Goal: Task Accomplishment & Management: Manage account settings

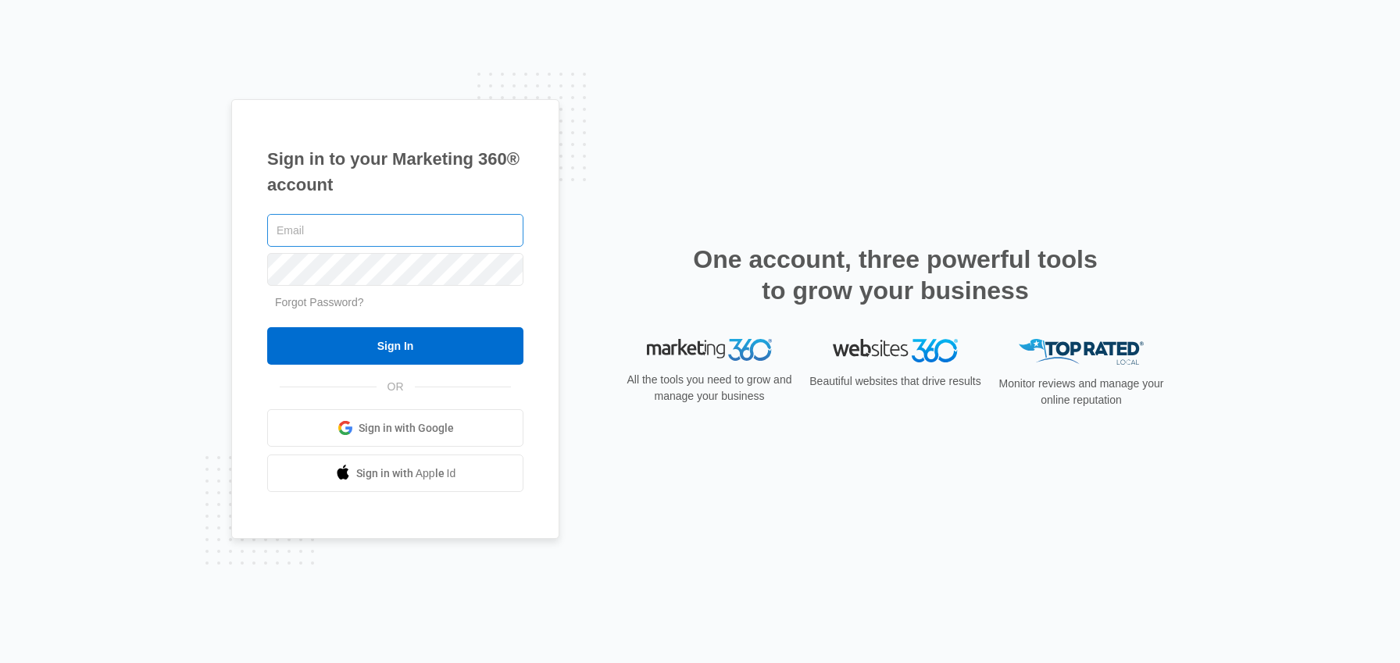
click at [376, 237] on input "text" at bounding box center [395, 230] width 256 height 33
type input "[PERSON_NAME][EMAIL_ADDRESS][PERSON_NAME][DOMAIN_NAME]"
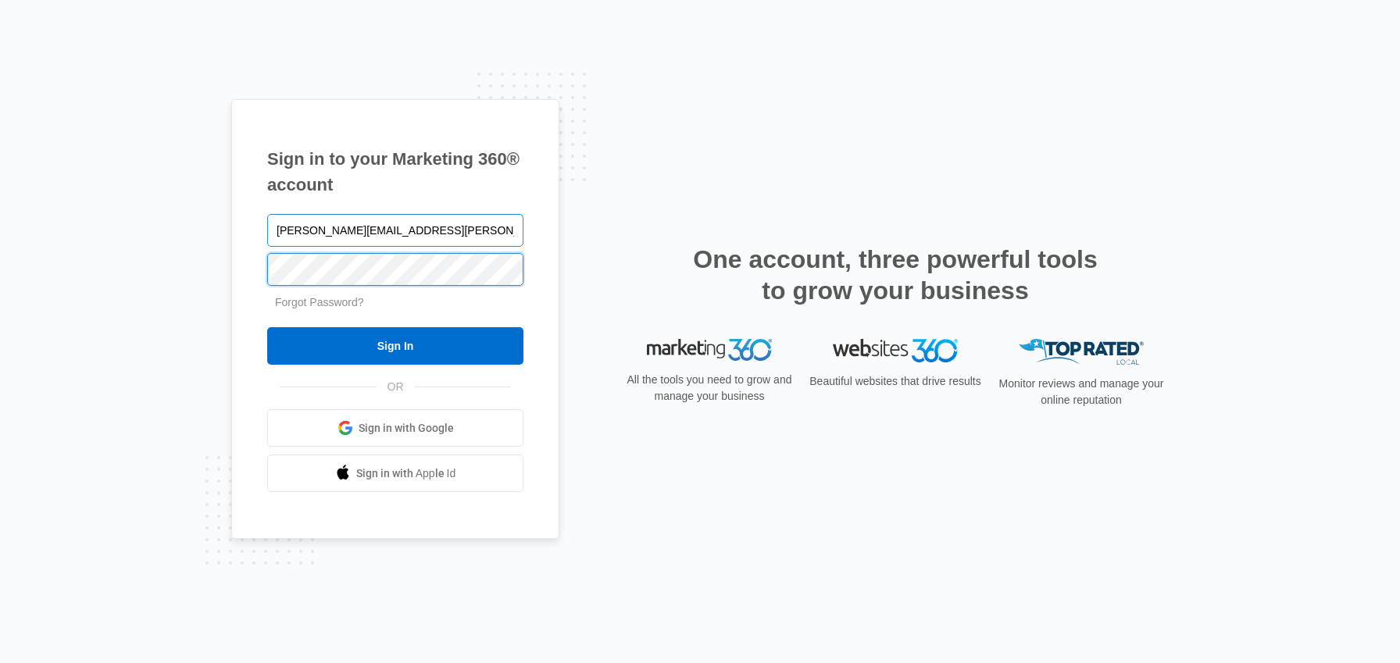
click at [267, 327] on input "Sign In" at bounding box center [395, 345] width 256 height 37
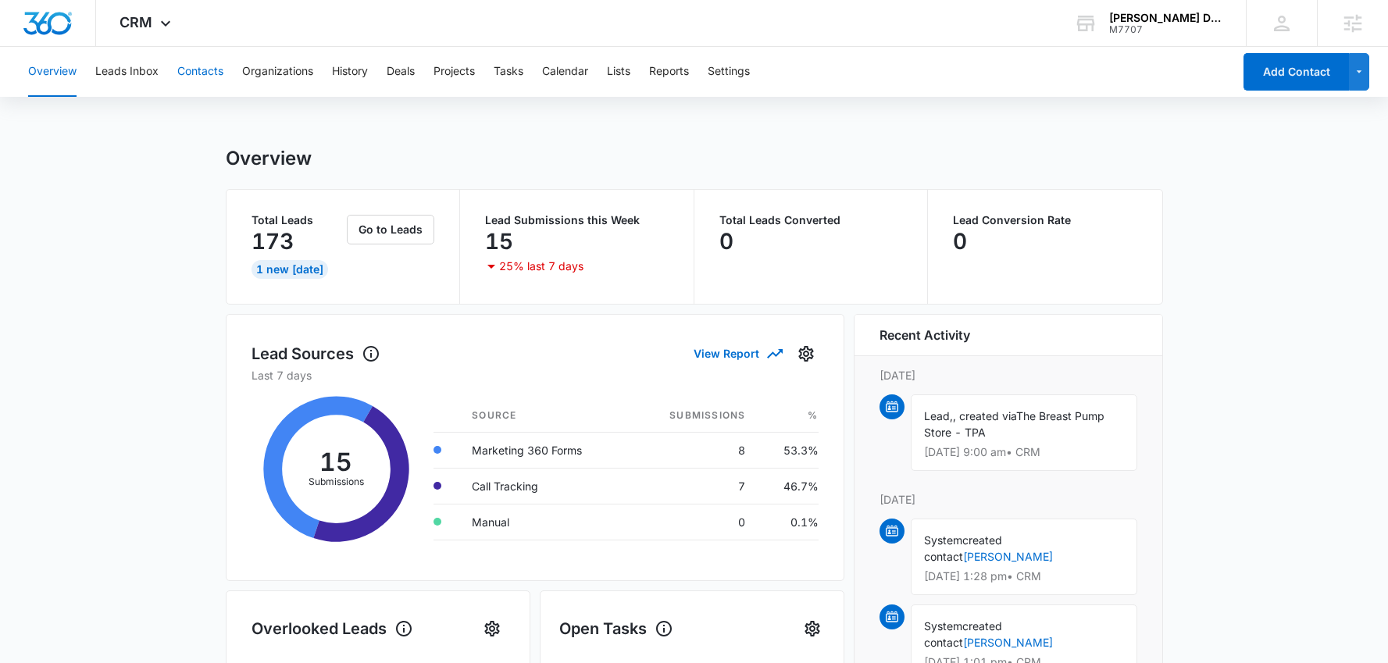
click at [193, 73] on button "Contacts" at bounding box center [200, 72] width 46 height 50
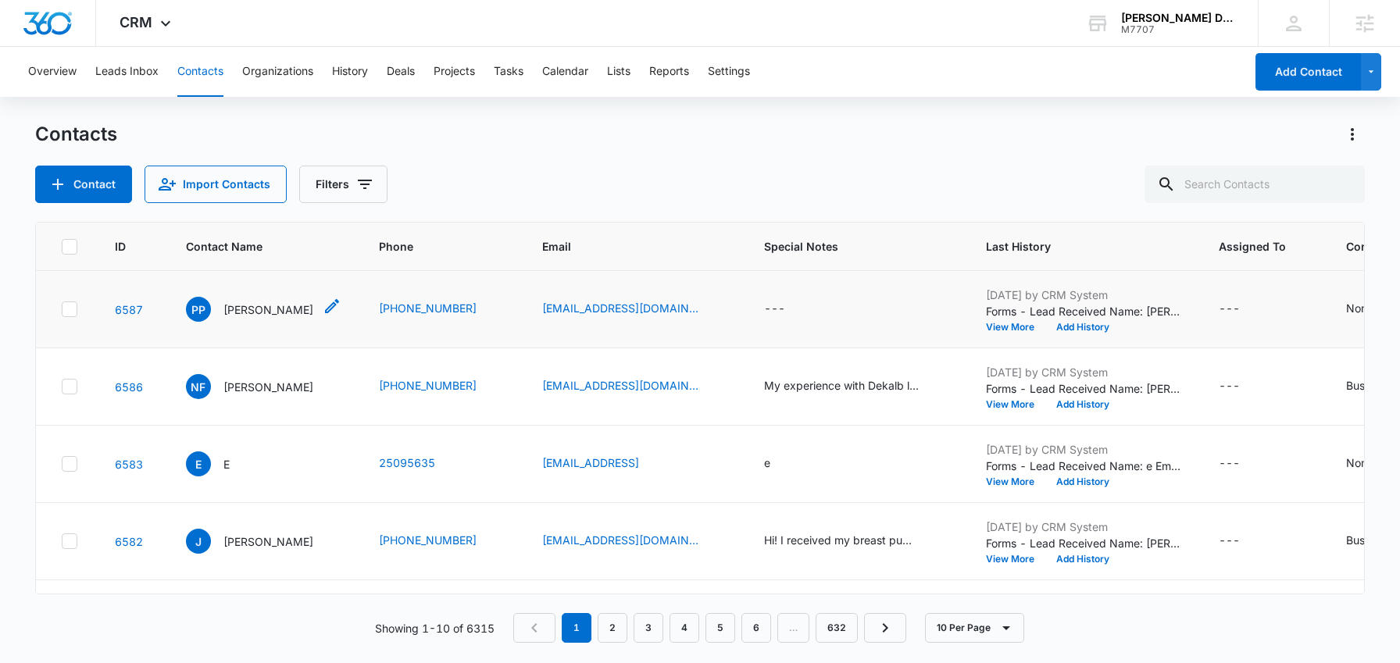
click at [261, 305] on p "[PERSON_NAME]" at bounding box center [268, 310] width 90 height 16
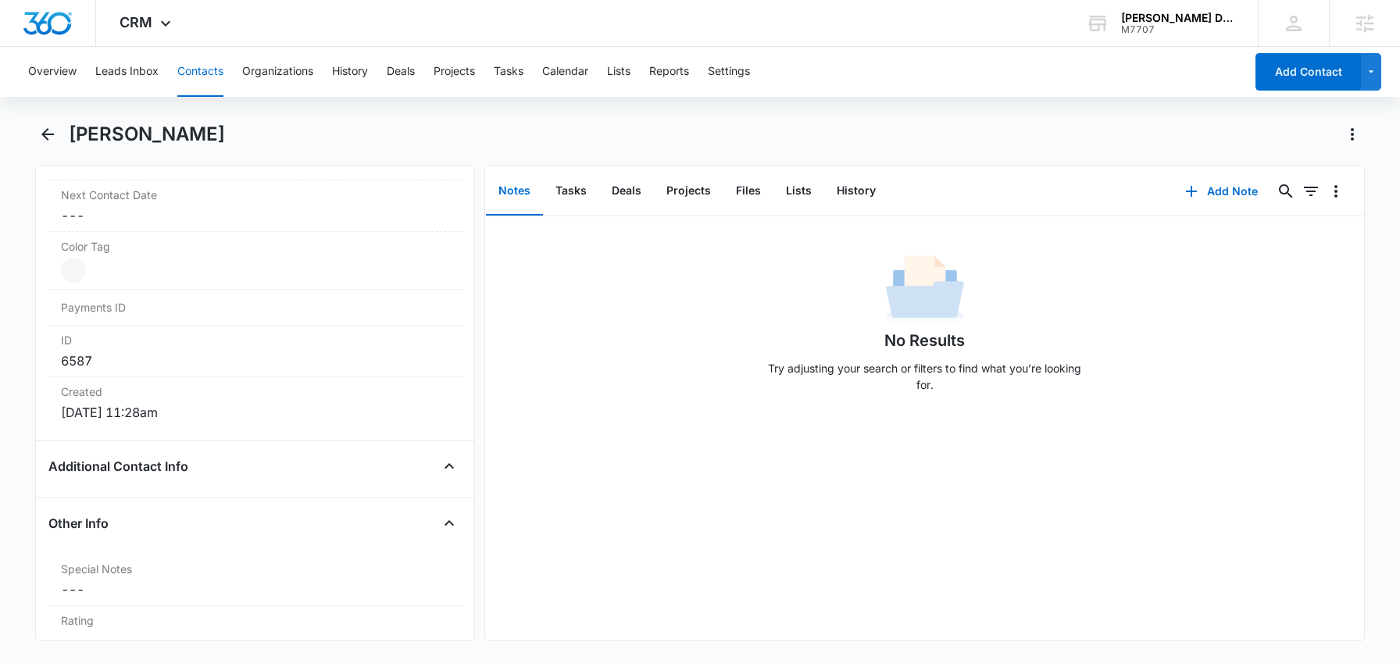
scroll to position [879, 0]
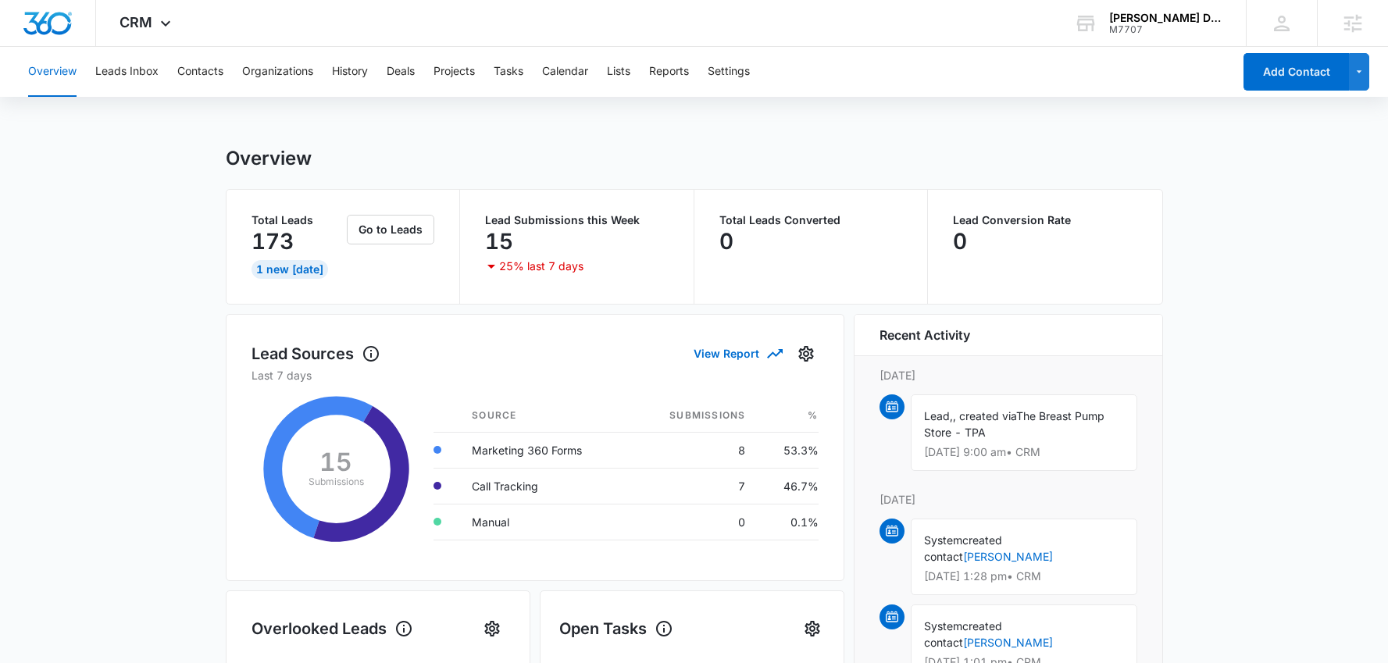
click at [760, 71] on div "Overview Leads Inbox Contacts Organizations History Deals Projects Tasks Calend…" at bounding box center [626, 72] width 1214 height 50
click at [738, 72] on button "Settings" at bounding box center [729, 72] width 42 height 50
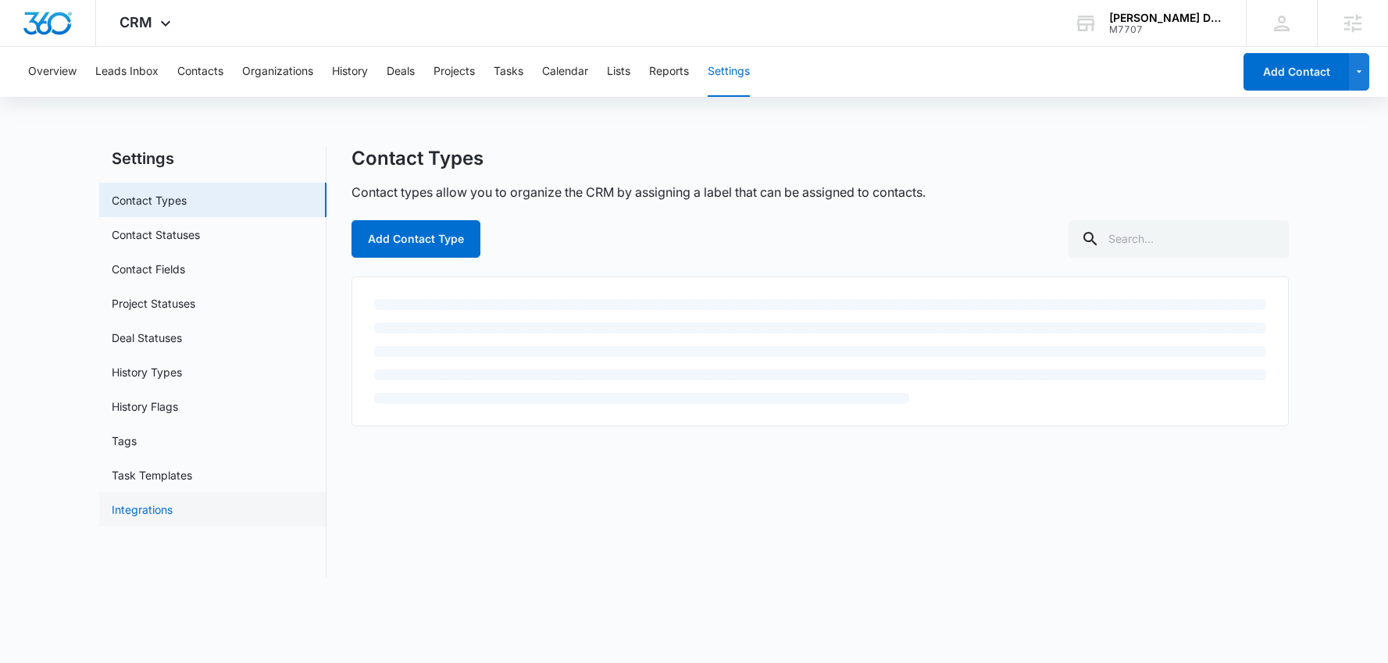
click at [173, 518] on link "Integrations" at bounding box center [142, 509] width 61 height 16
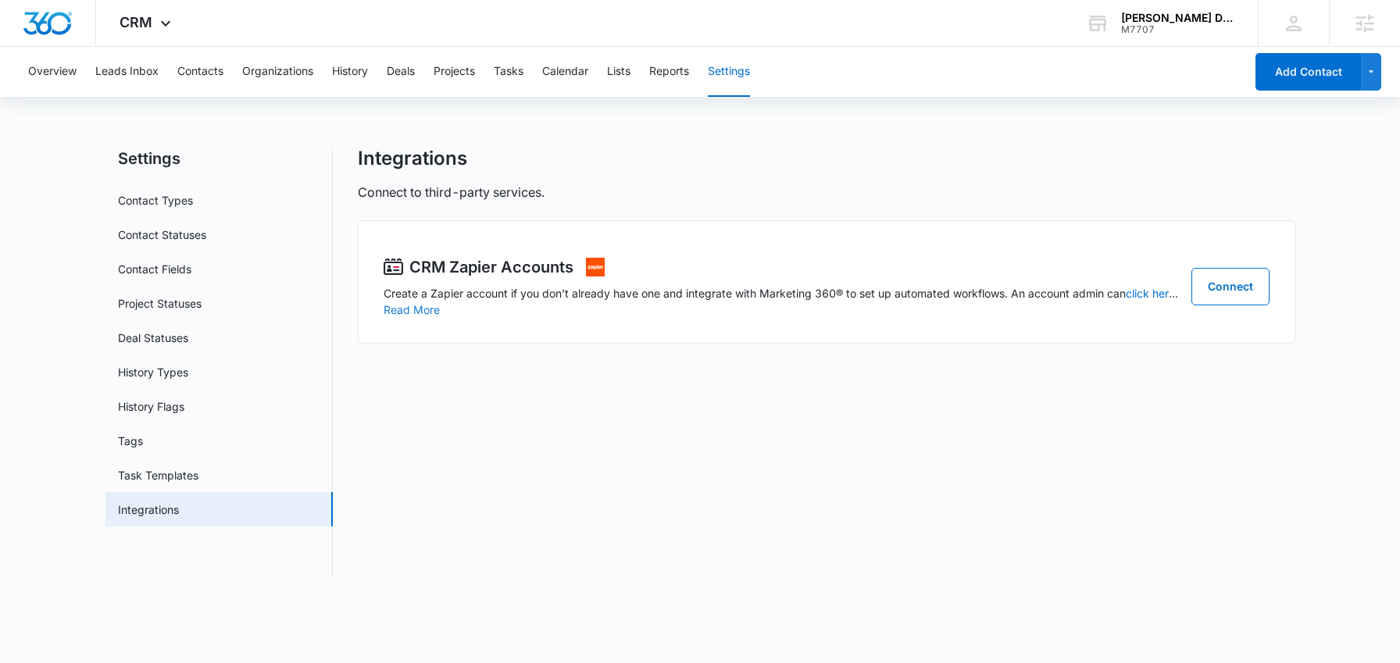
click at [415, 312] on button "Read More" at bounding box center [412, 310] width 56 height 11
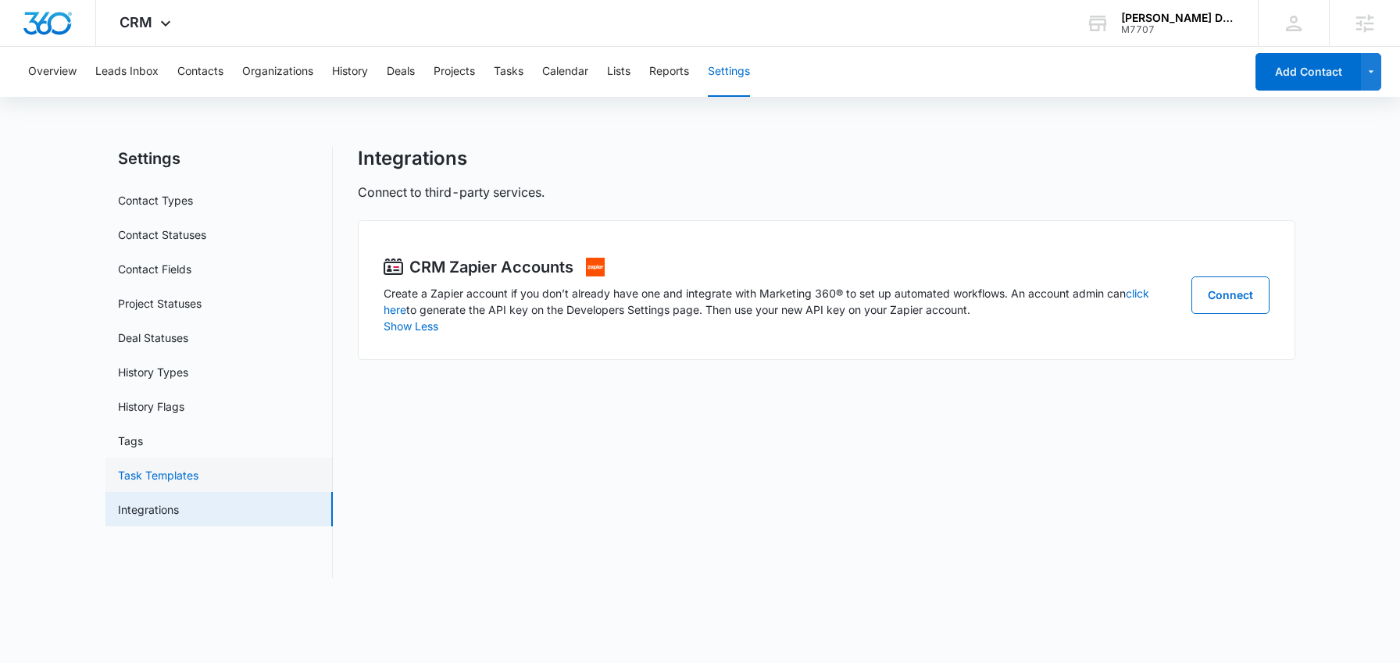
click at [198, 480] on link "Task Templates" at bounding box center [158, 475] width 80 height 16
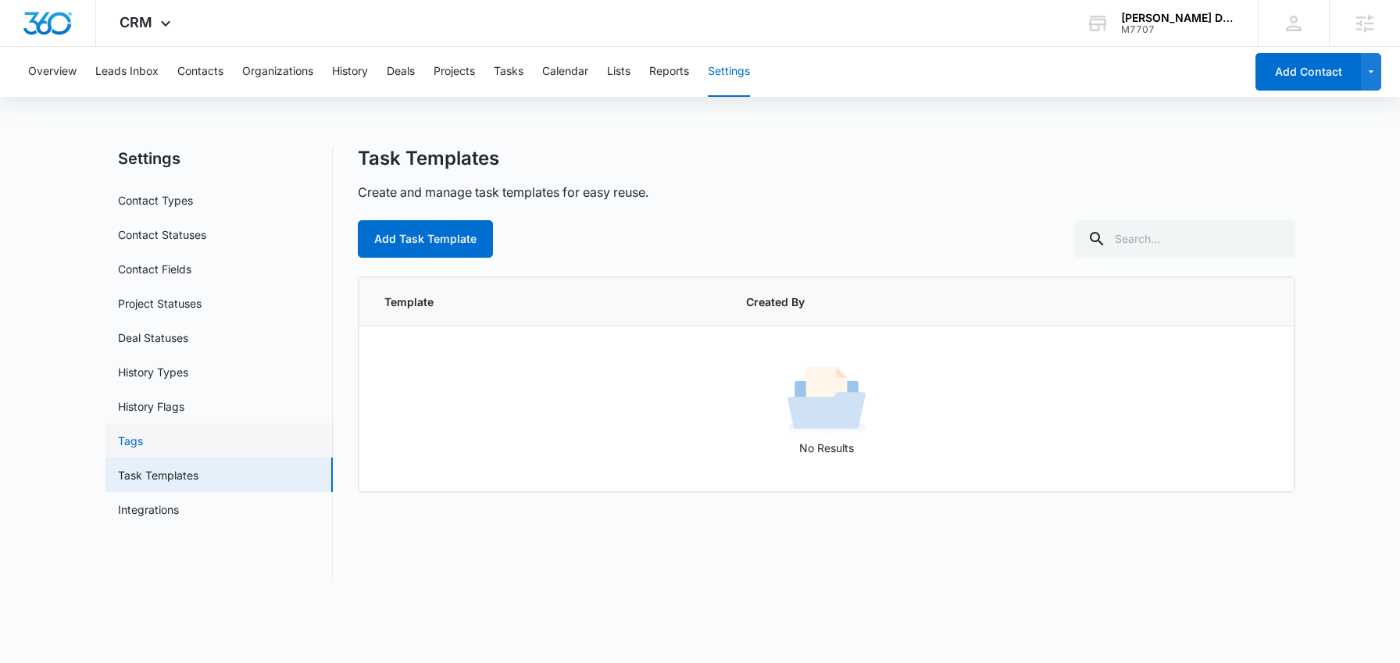
click at [143, 440] on link "Tags" at bounding box center [130, 441] width 25 height 16
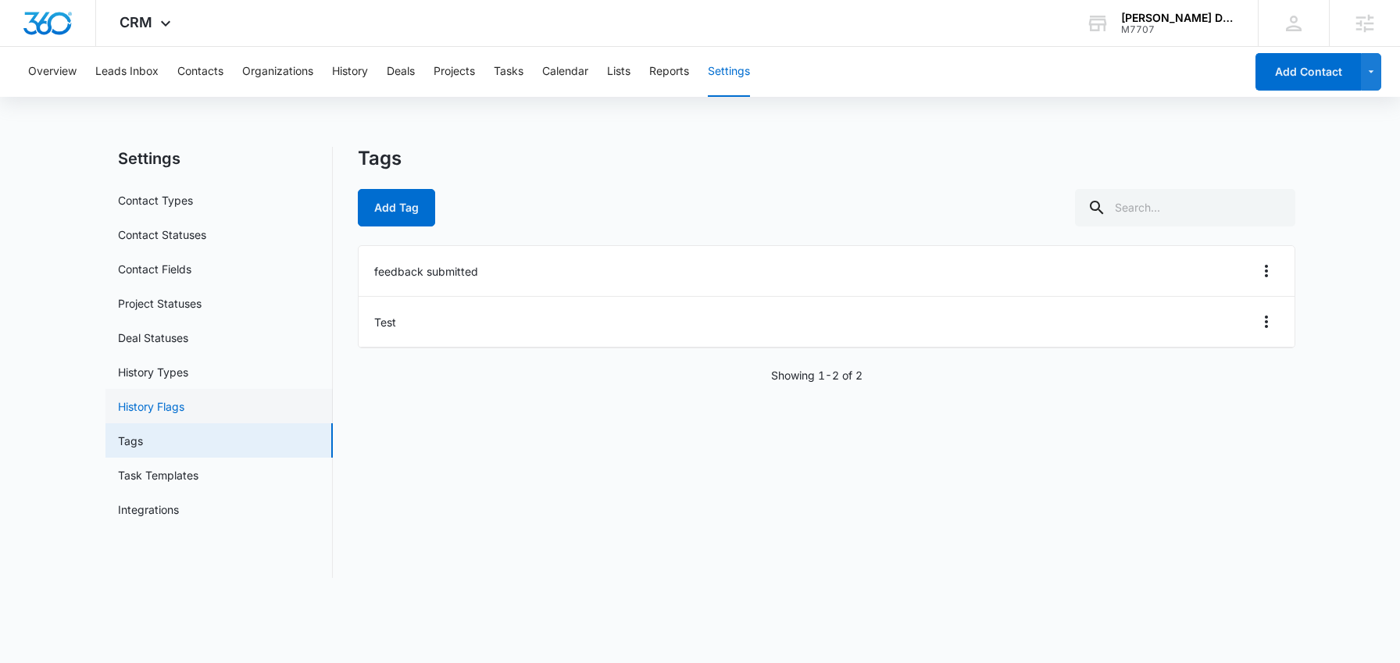
click at [184, 408] on link "History Flags" at bounding box center [151, 406] width 66 height 16
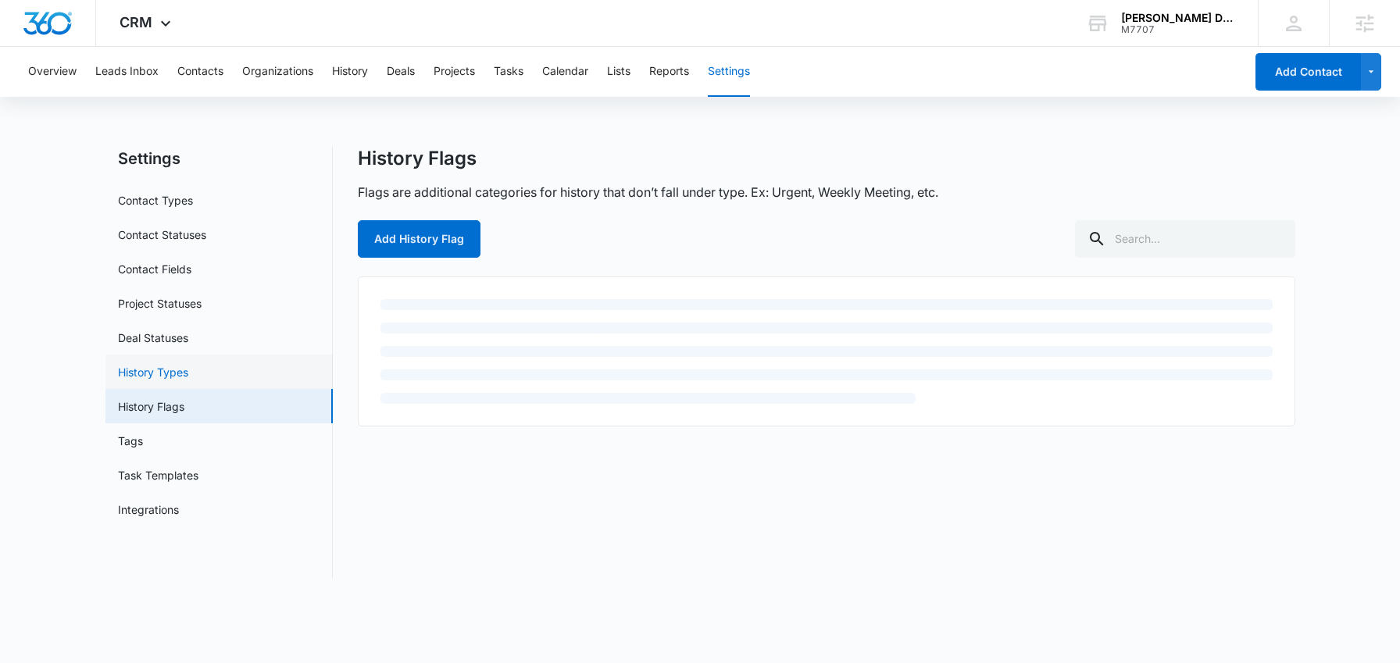
click at [188, 376] on link "History Types" at bounding box center [153, 372] width 70 height 16
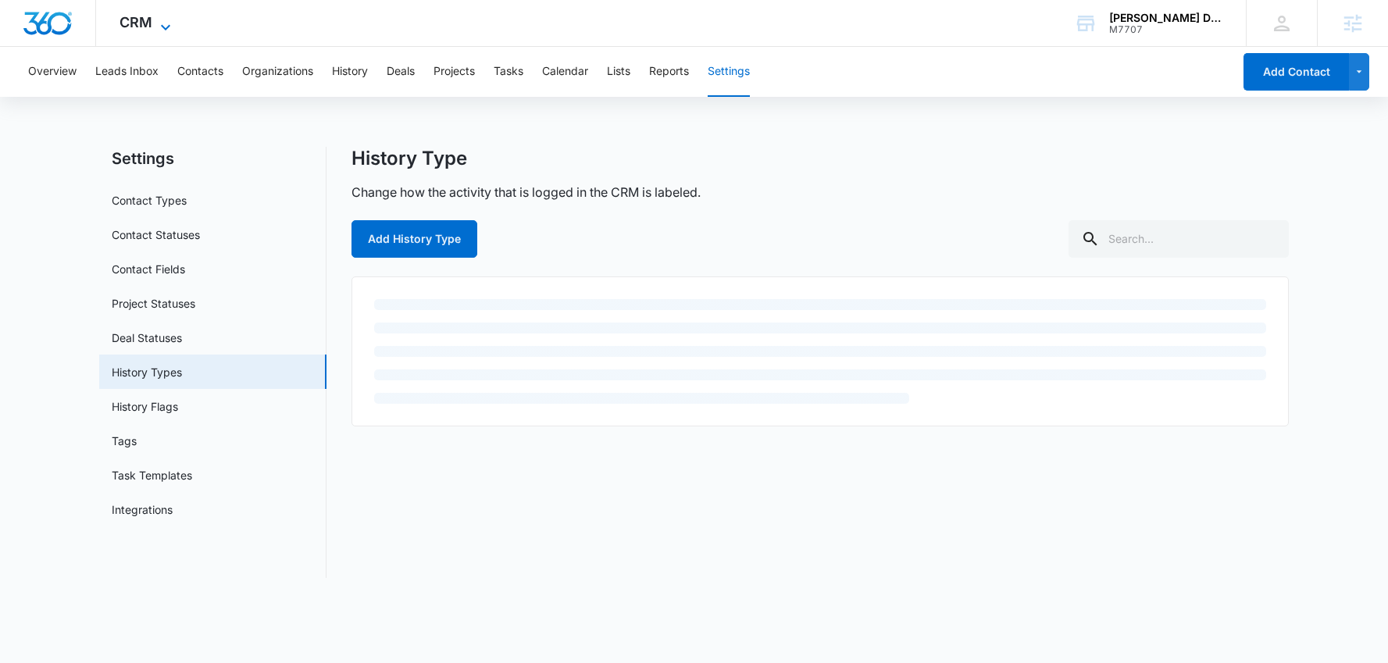
click at [148, 17] on span "CRM" at bounding box center [136, 22] width 33 height 16
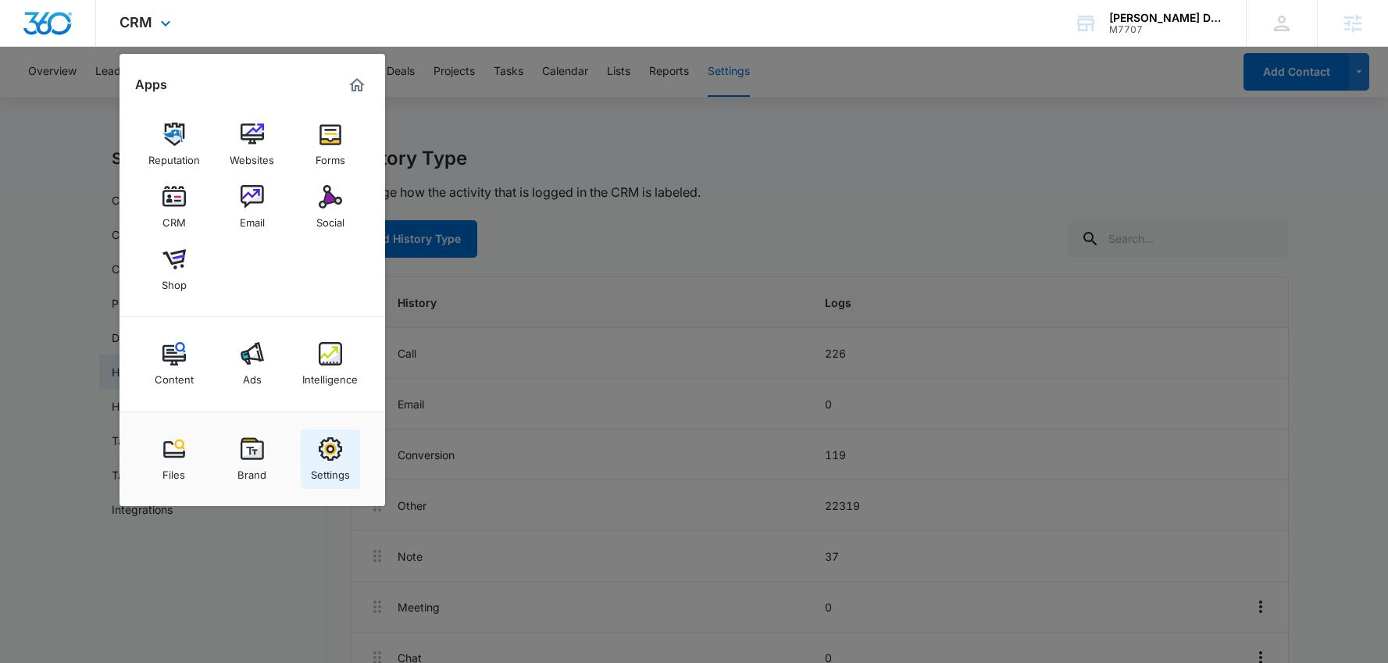
click at [329, 451] on img at bounding box center [330, 448] width 23 height 23
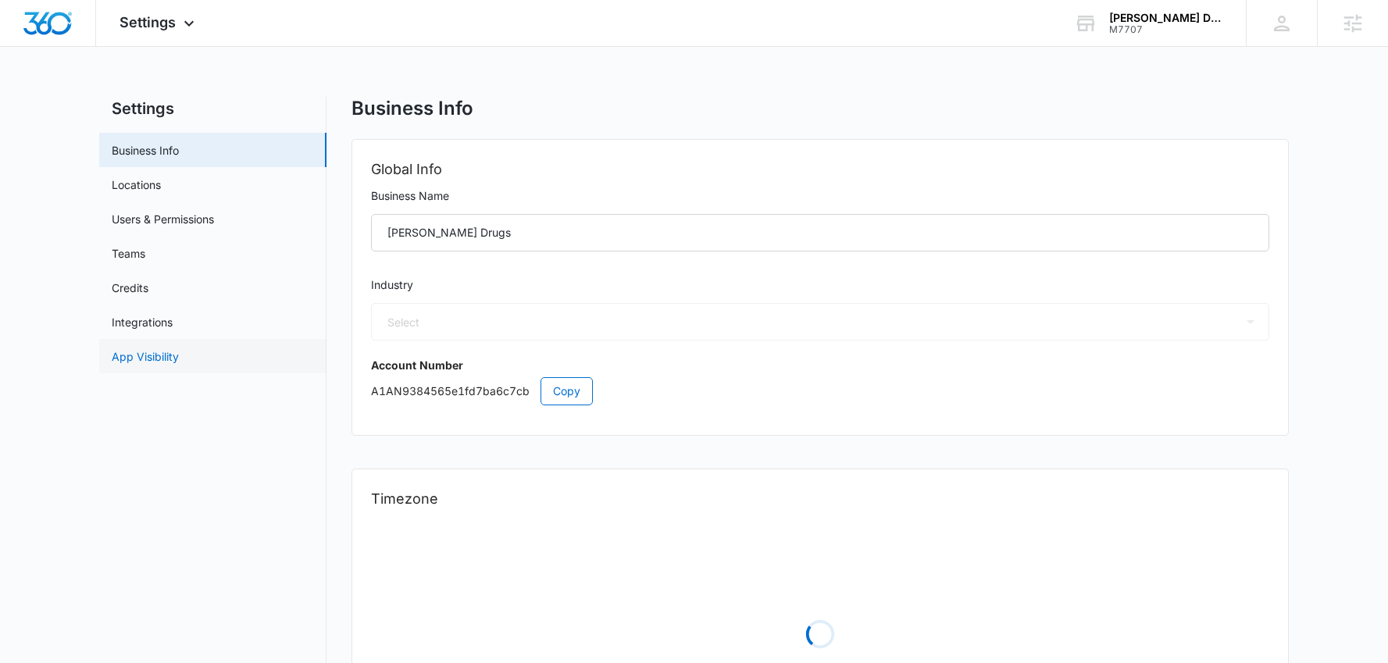
select select "33"
select select "US"
select select "America/Denver"
click at [173, 323] on link "Integrations" at bounding box center [142, 322] width 61 height 16
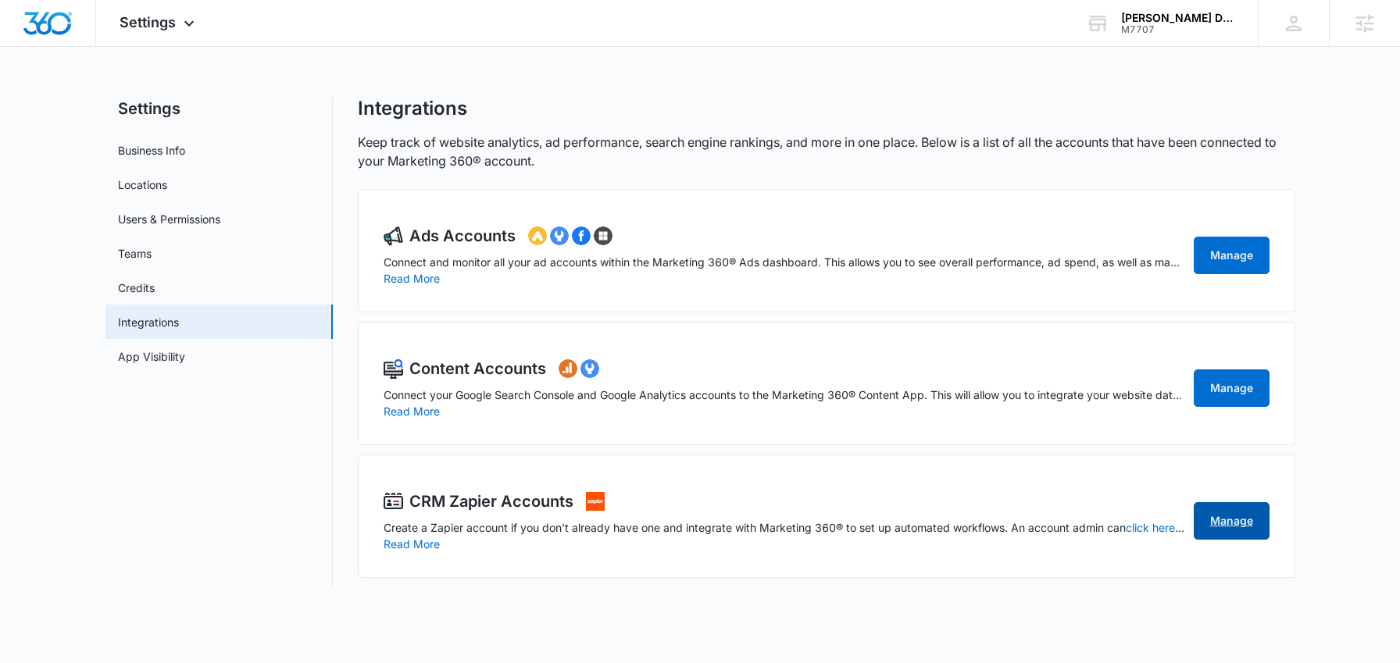
click at [1208, 512] on link "Manage" at bounding box center [1232, 520] width 76 height 37
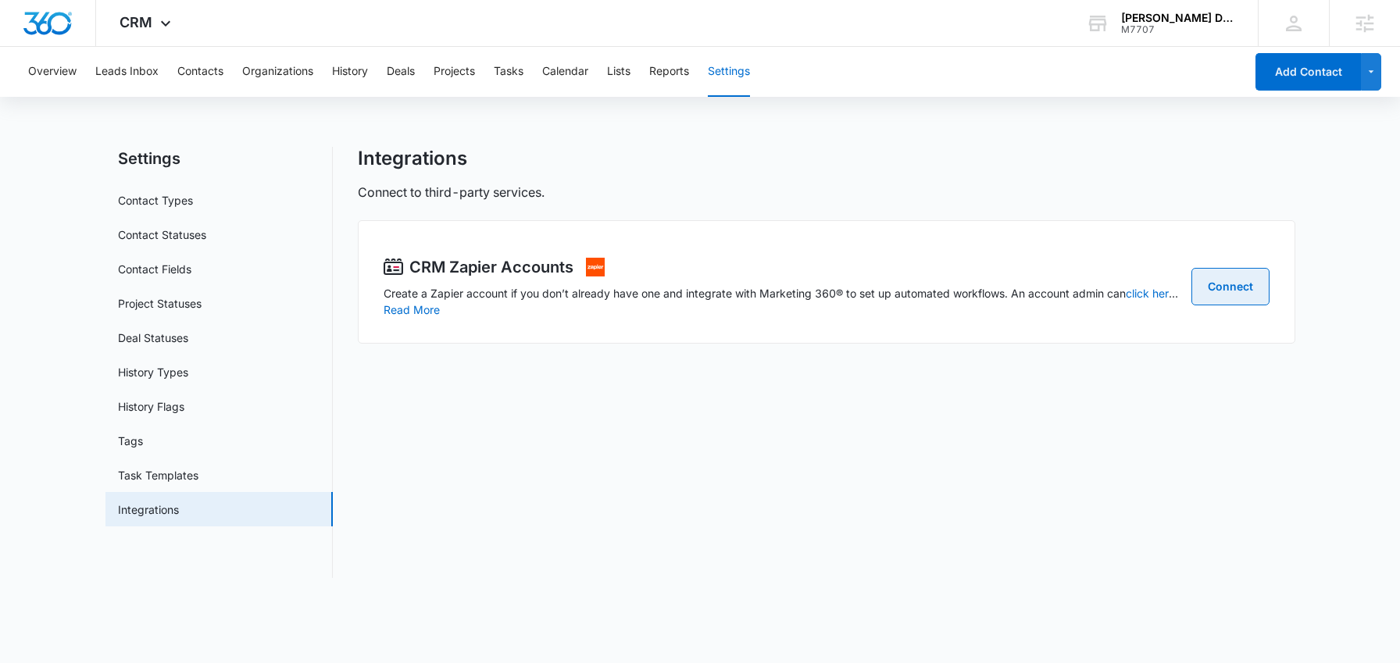
click at [1228, 292] on link "Connect" at bounding box center [1230, 286] width 78 height 37
click at [177, 406] on link "History Flags" at bounding box center [151, 406] width 66 height 16
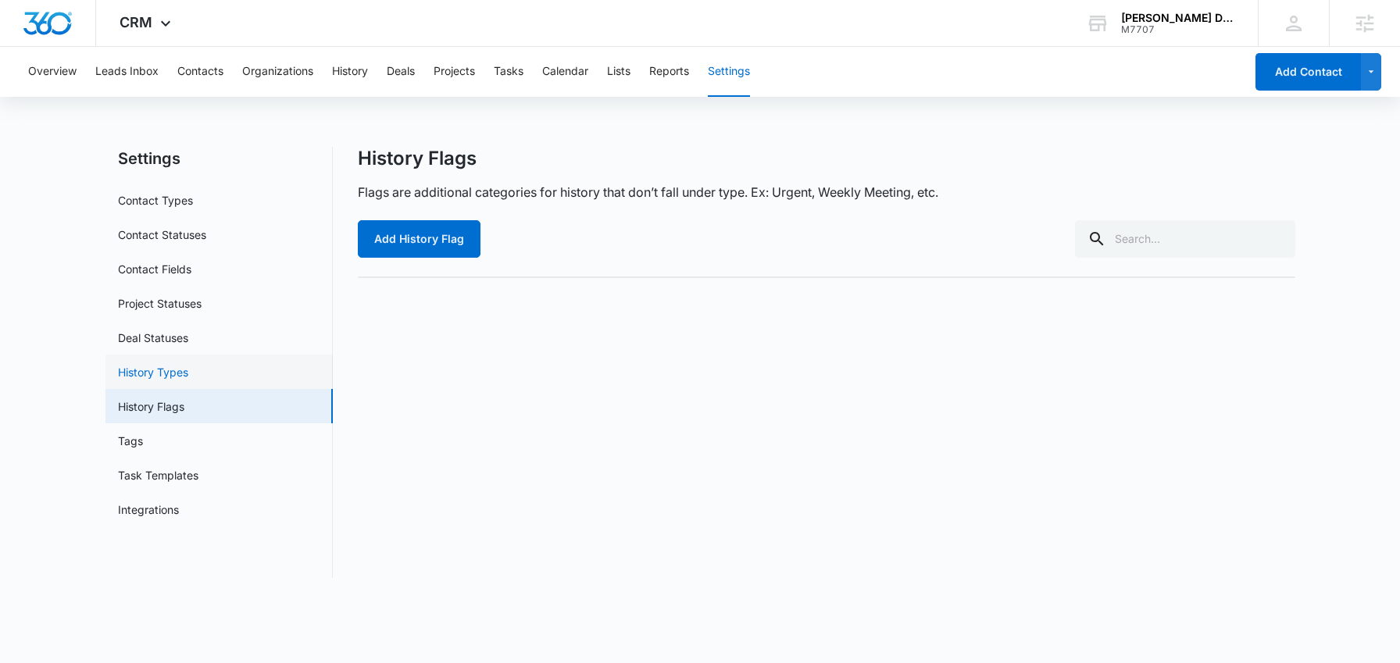
click at [179, 380] on link "History Types" at bounding box center [153, 372] width 70 height 16
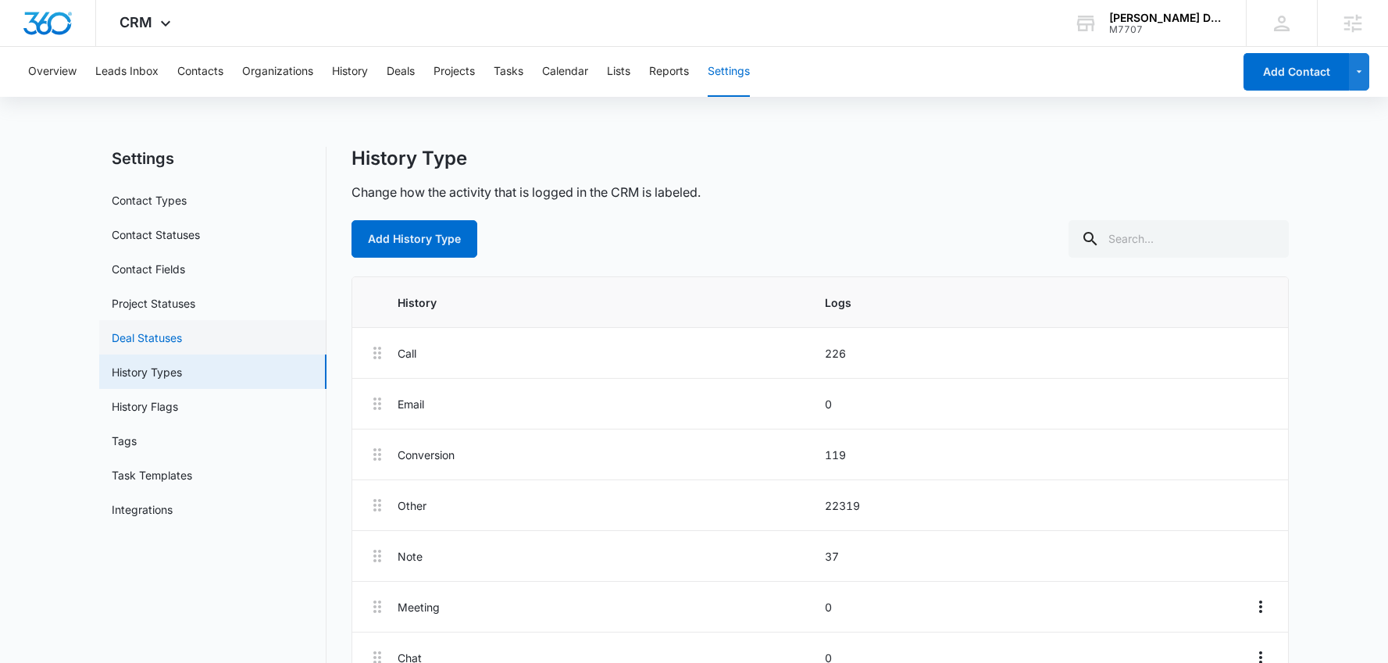
click at [182, 342] on link "Deal Statuses" at bounding box center [147, 338] width 70 height 16
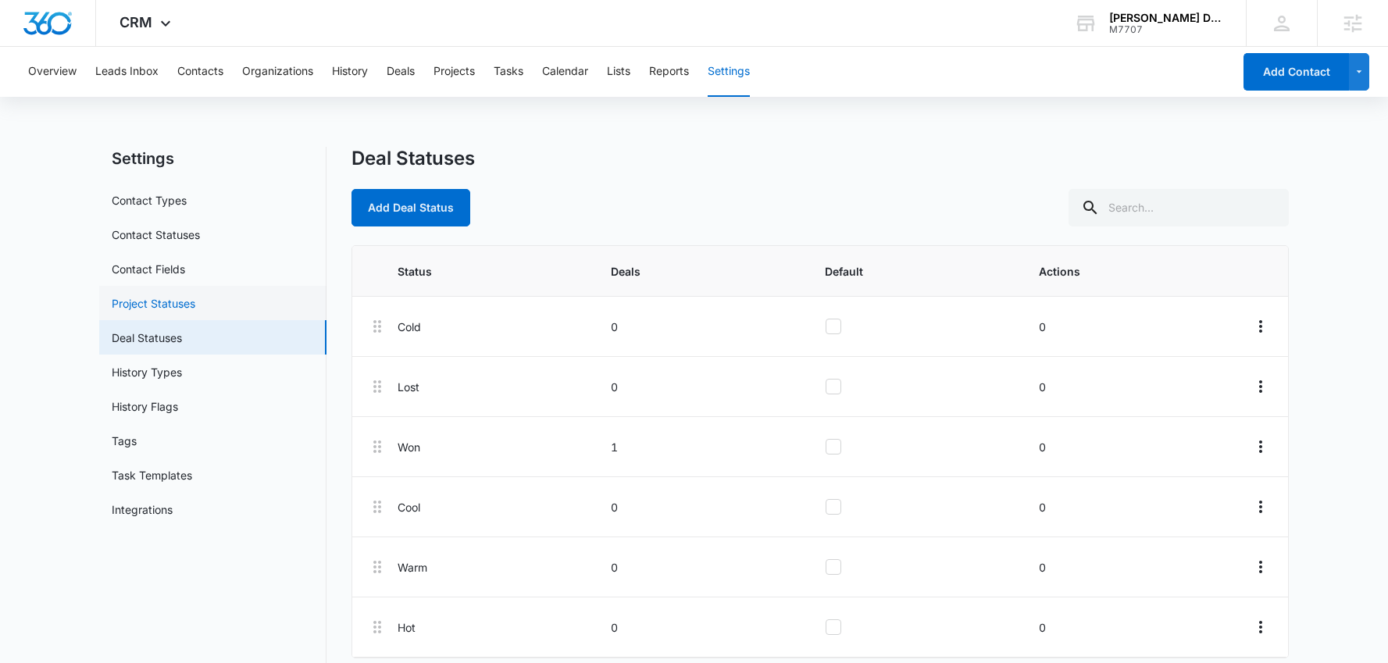
click at [195, 312] on link "Project Statuses" at bounding box center [154, 303] width 84 height 16
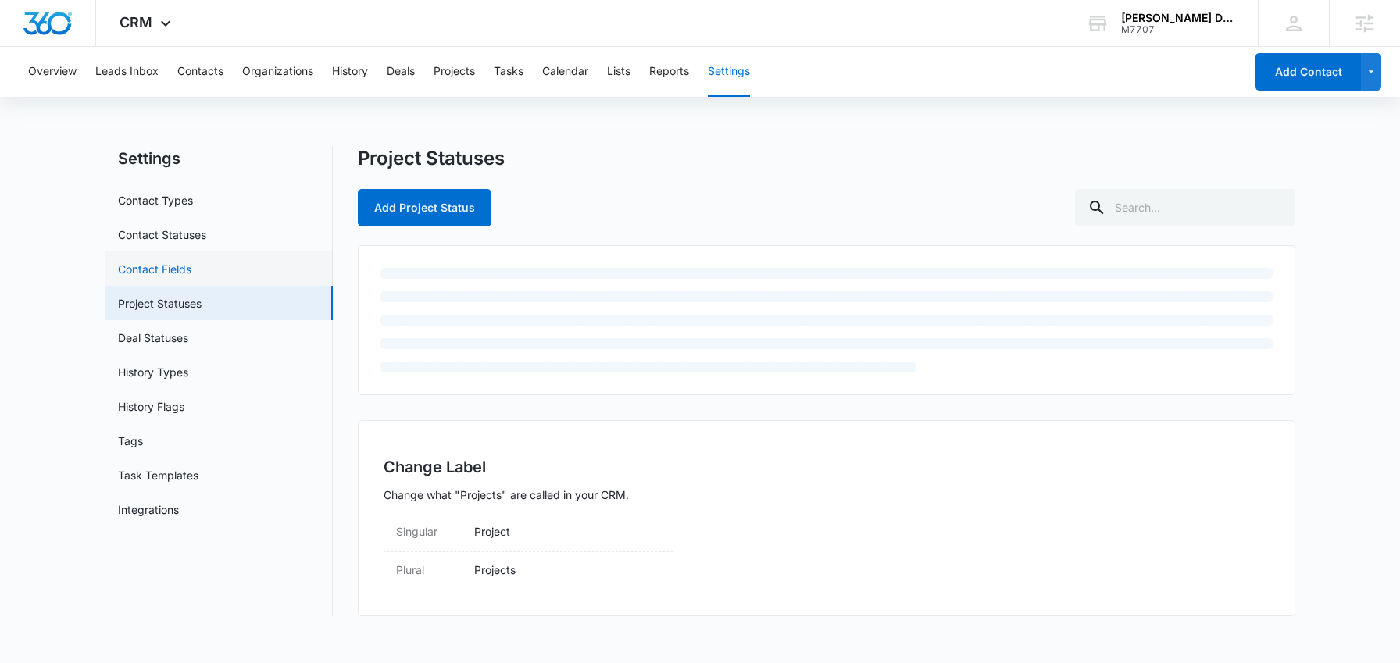
click at [191, 276] on link "Contact Fields" at bounding box center [154, 269] width 73 height 16
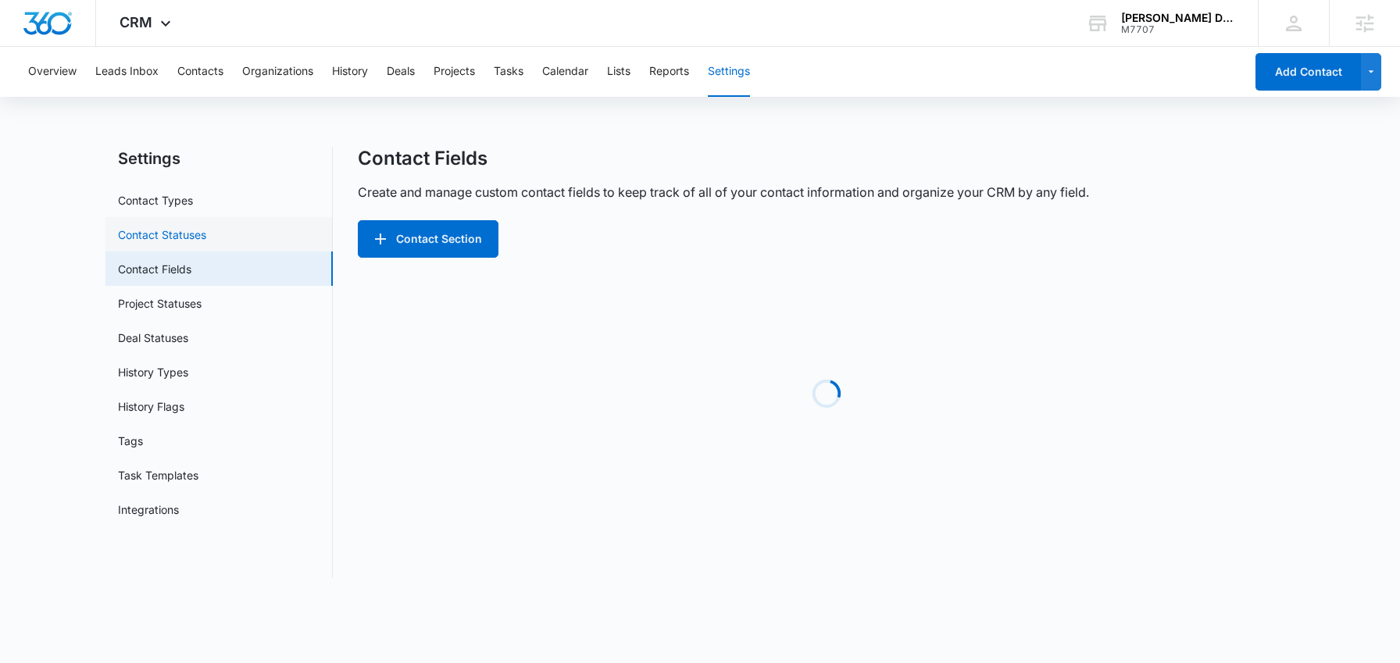
click at [206, 234] on link "Contact Statuses" at bounding box center [162, 235] width 88 height 16
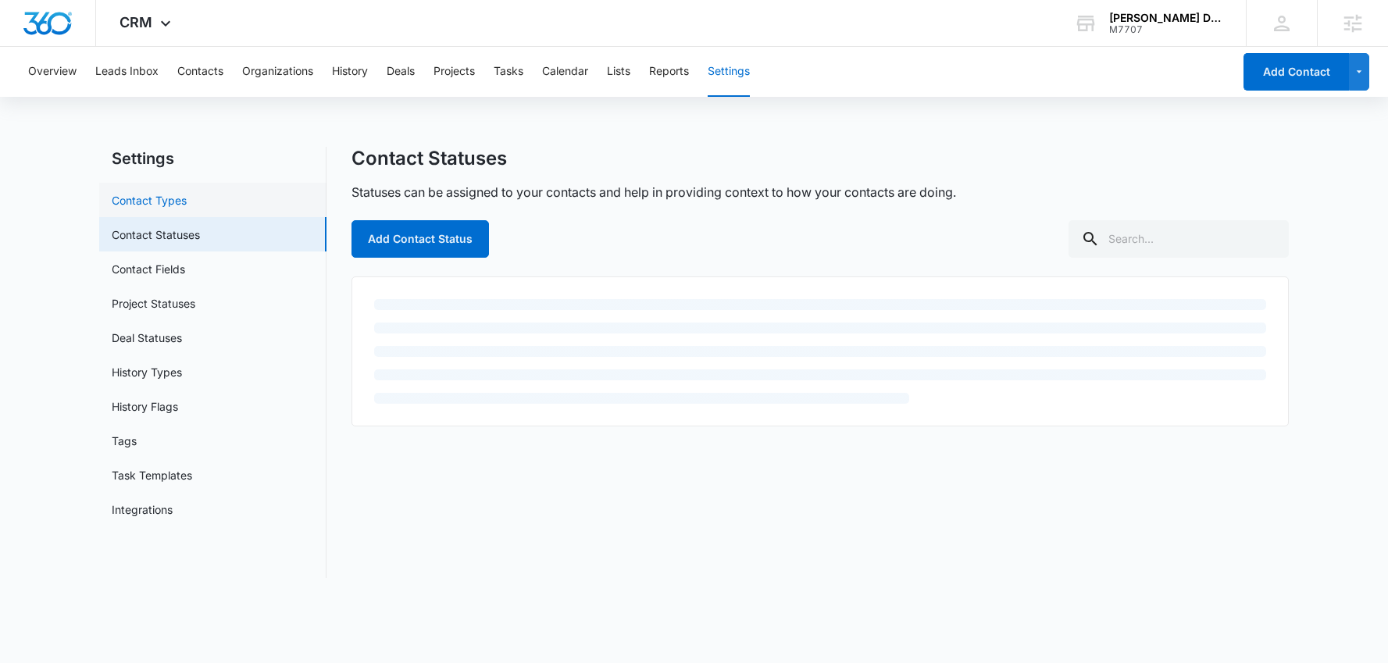
click at [187, 209] on link "Contact Types" at bounding box center [149, 200] width 75 height 16
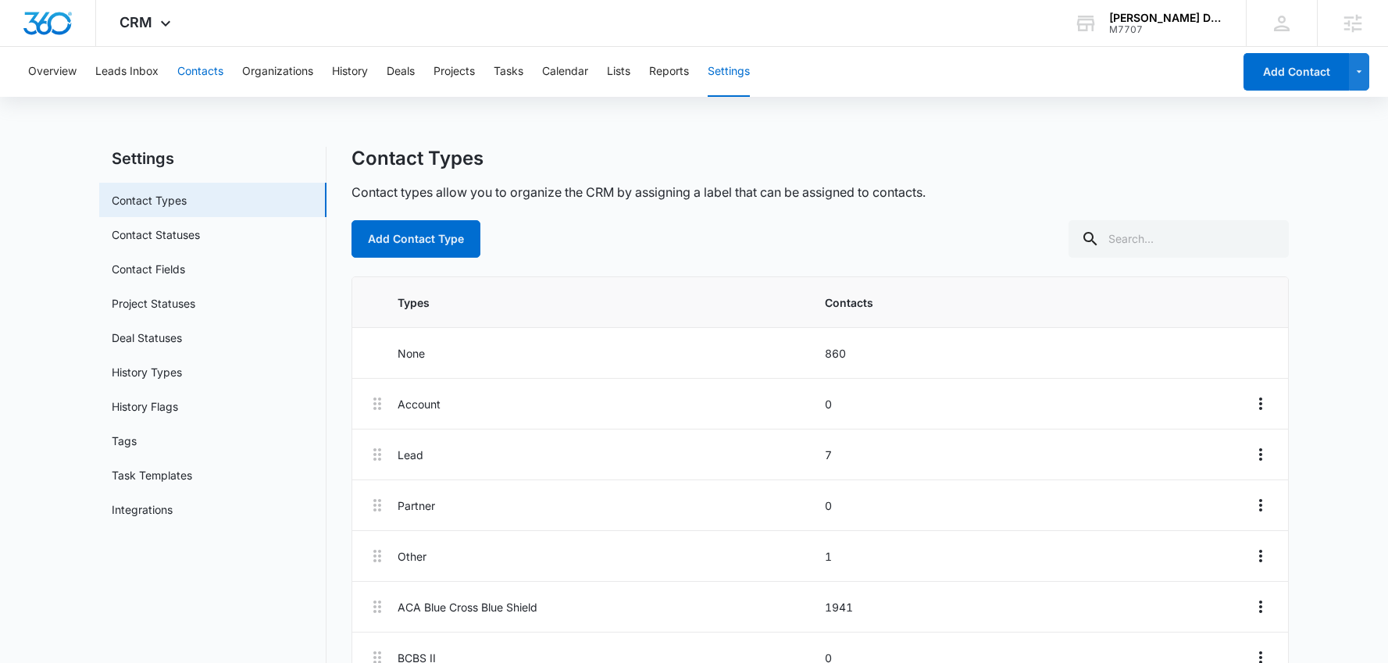
click at [211, 69] on button "Contacts" at bounding box center [200, 72] width 46 height 50
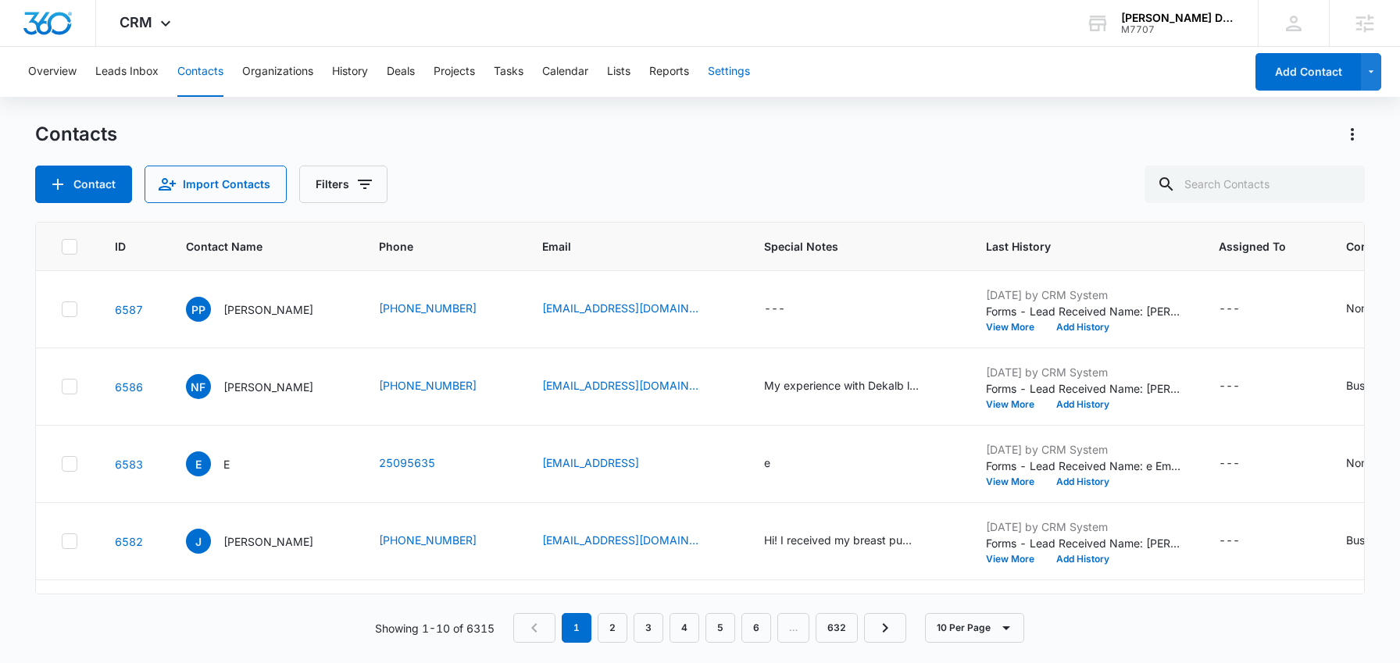
click at [747, 70] on button "Settings" at bounding box center [729, 72] width 42 height 50
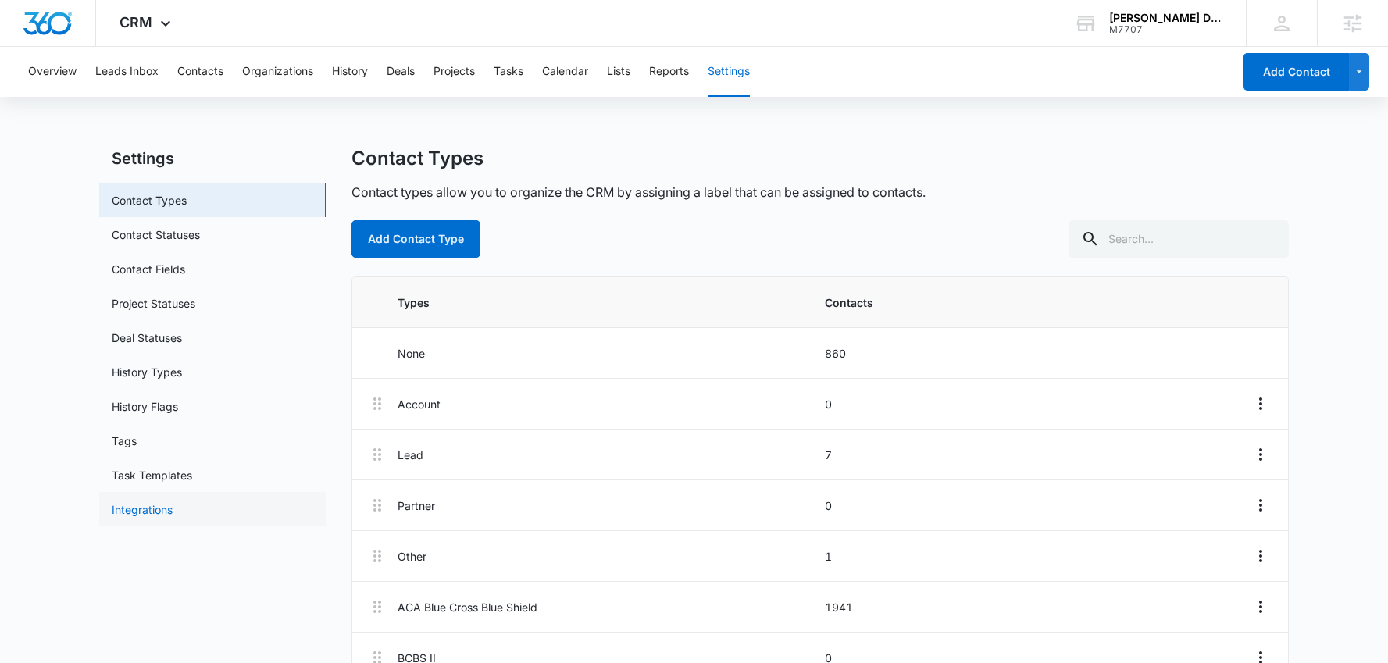
click at [173, 516] on link "Integrations" at bounding box center [142, 509] width 61 height 16
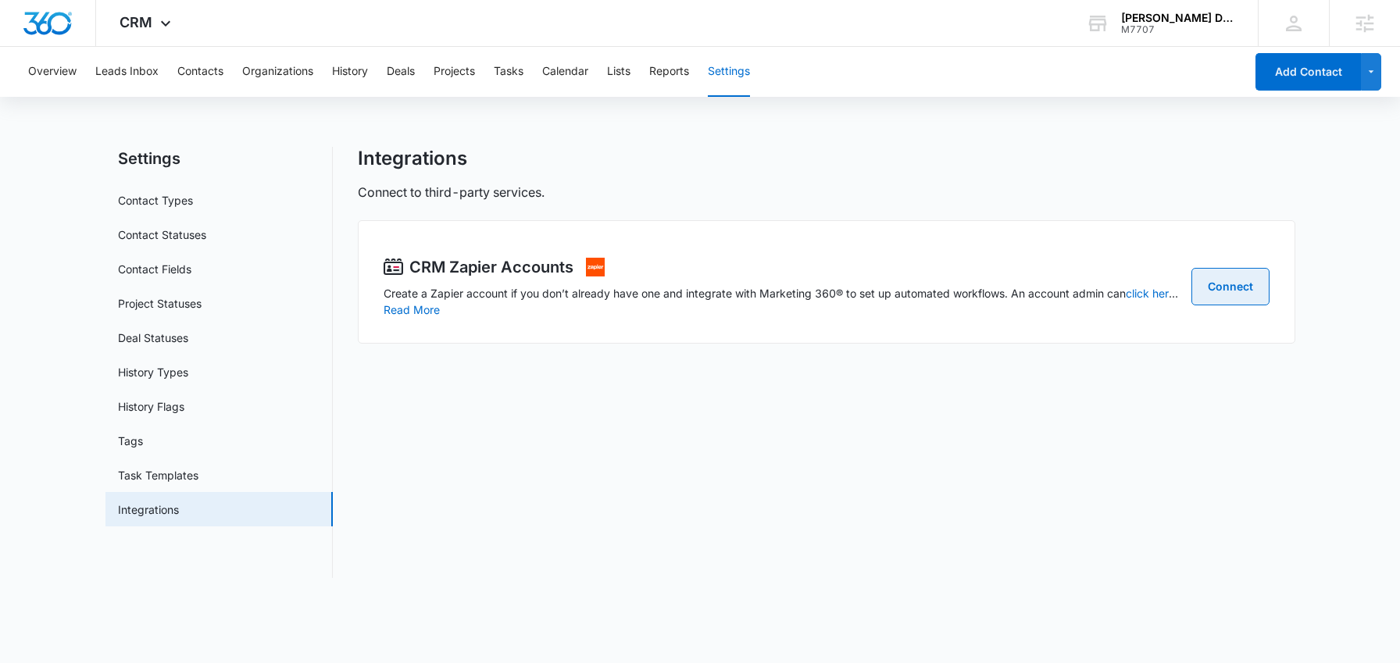
click at [1231, 289] on link "Connect" at bounding box center [1230, 286] width 78 height 37
click at [192, 37] on div "CRM Apps Reputation Websites Forms CRM Email Social Shop Content Ads Intelligen…" at bounding box center [147, 23] width 102 height 46
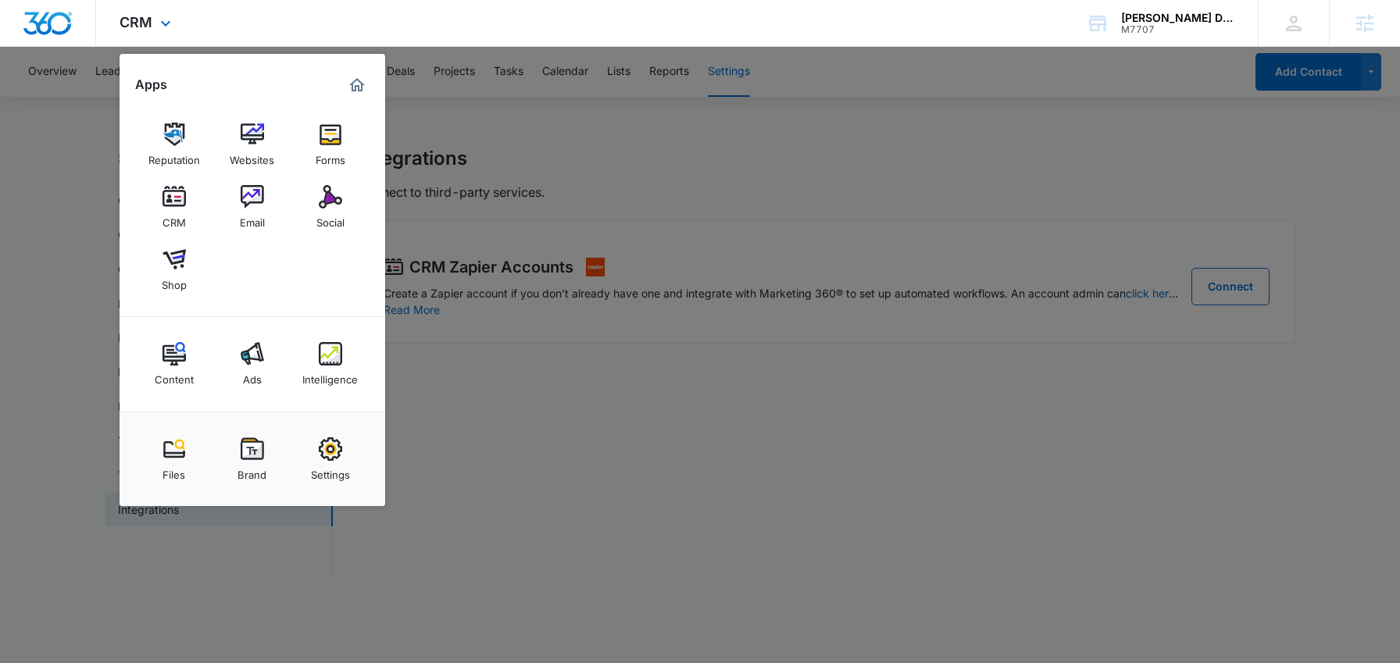
click at [194, 66] on div "Apps Reputation Websites Forms CRM Email Social Shop Content Ads Intelligence F…" at bounding box center [253, 280] width 266 height 452
click at [72, 157] on div at bounding box center [700, 331] width 1400 height 663
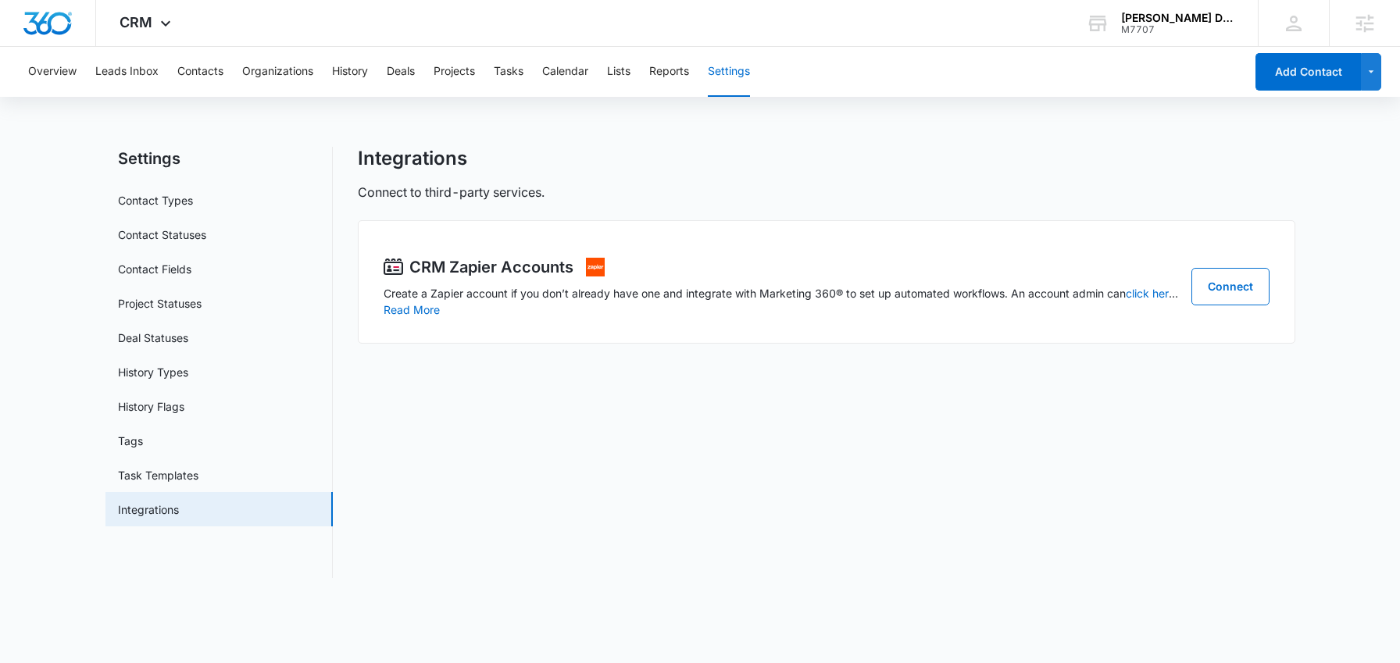
click at [169, 83] on div "Overview Leads Inbox Contacts Organizations History Deals Projects Tasks Calend…" at bounding box center [632, 72] width 1226 height 50
click at [191, 72] on button "Contacts" at bounding box center [200, 72] width 46 height 50
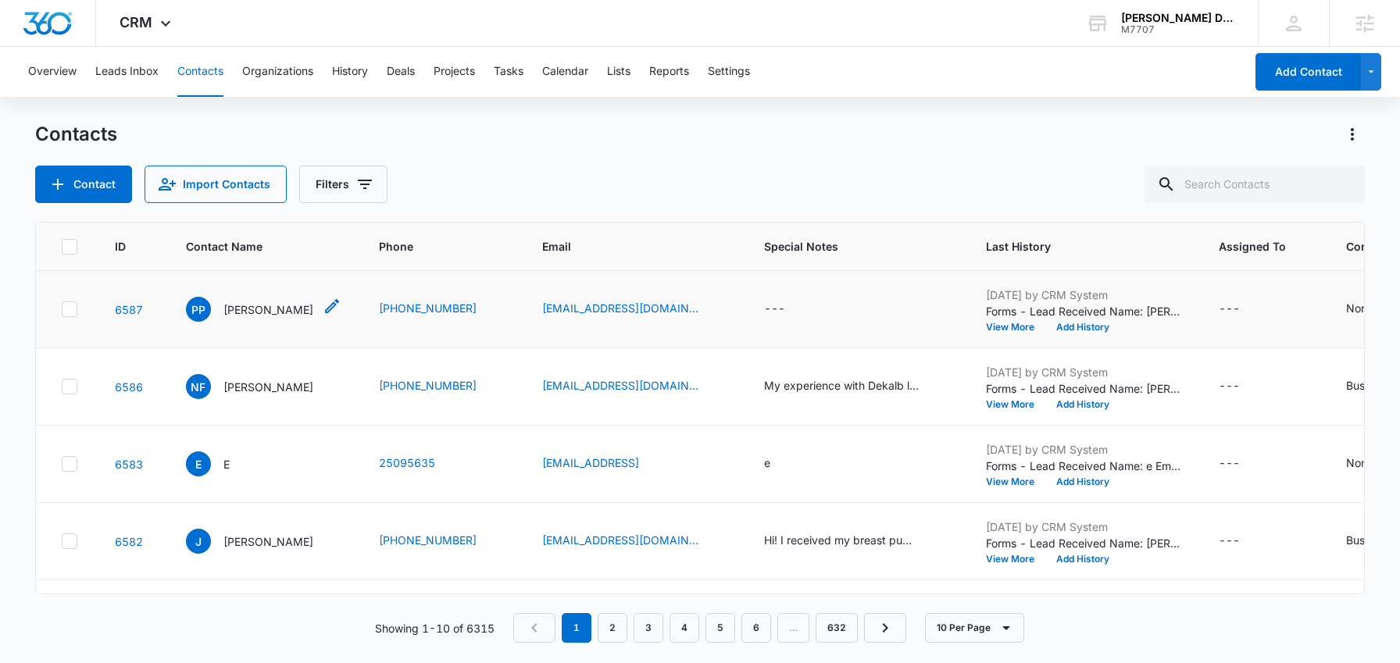
click at [254, 312] on p "[PERSON_NAME]" at bounding box center [268, 310] width 90 height 16
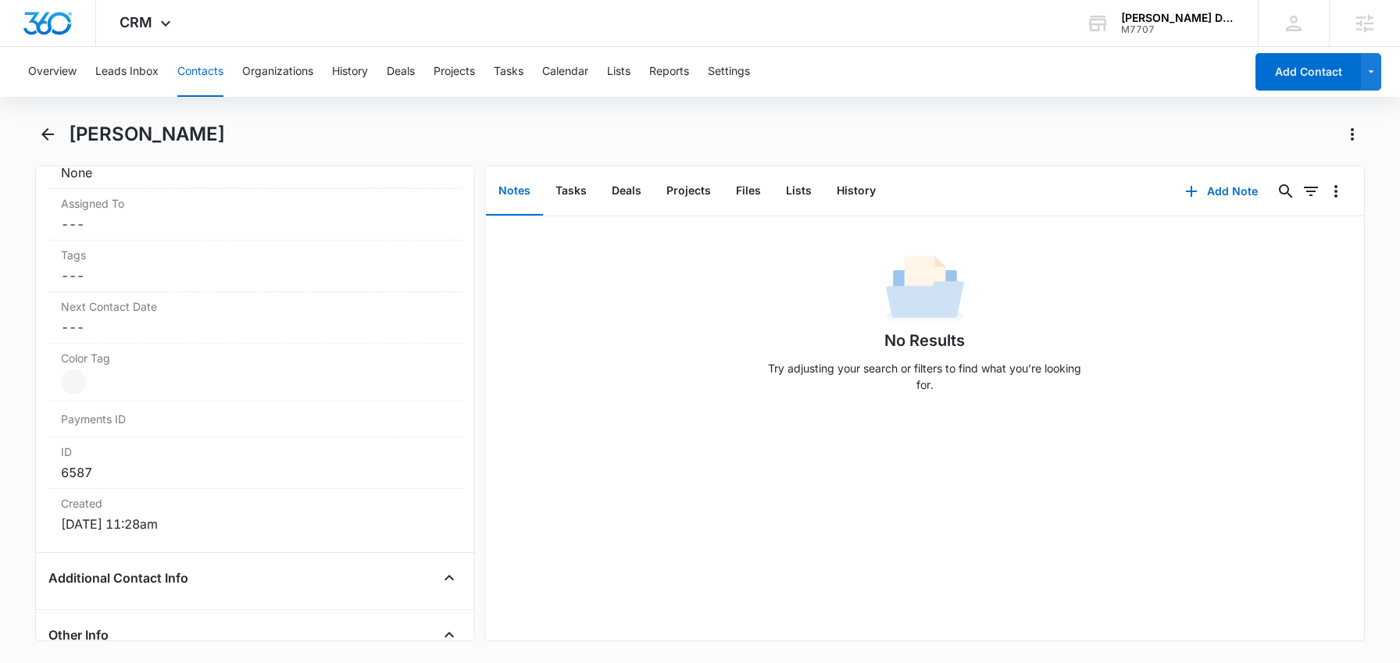
scroll to position [780, 0]
